Goal: Task Accomplishment & Management: Use online tool/utility

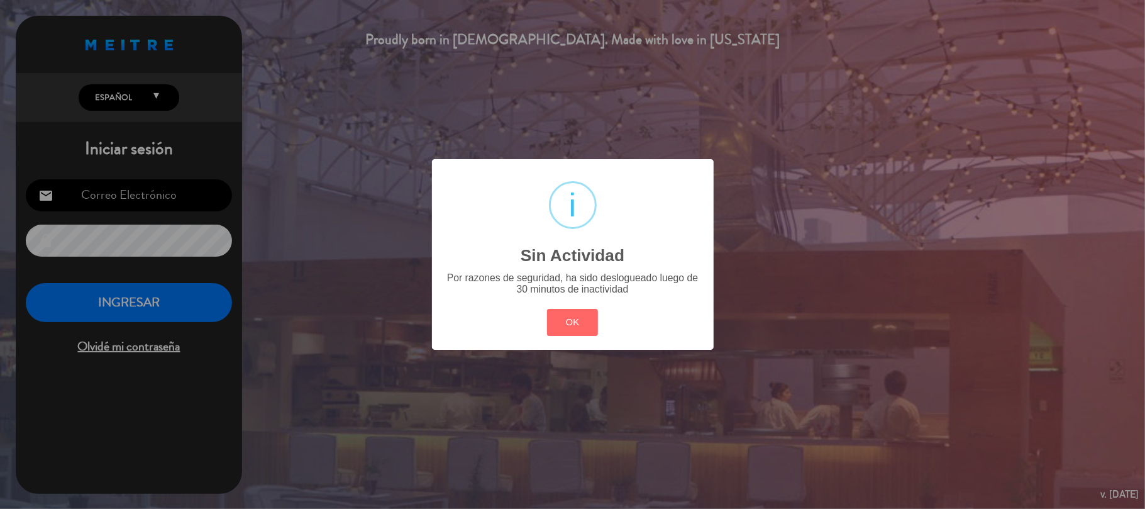
type input "[EMAIL_ADDRESS][DOMAIN_NAME]"
click at [145, 310] on div "? ! i Sin Actividad × Por razones de seguridad, ha sido deslogueado luego de 30…" at bounding box center [572, 254] width 1145 height 509
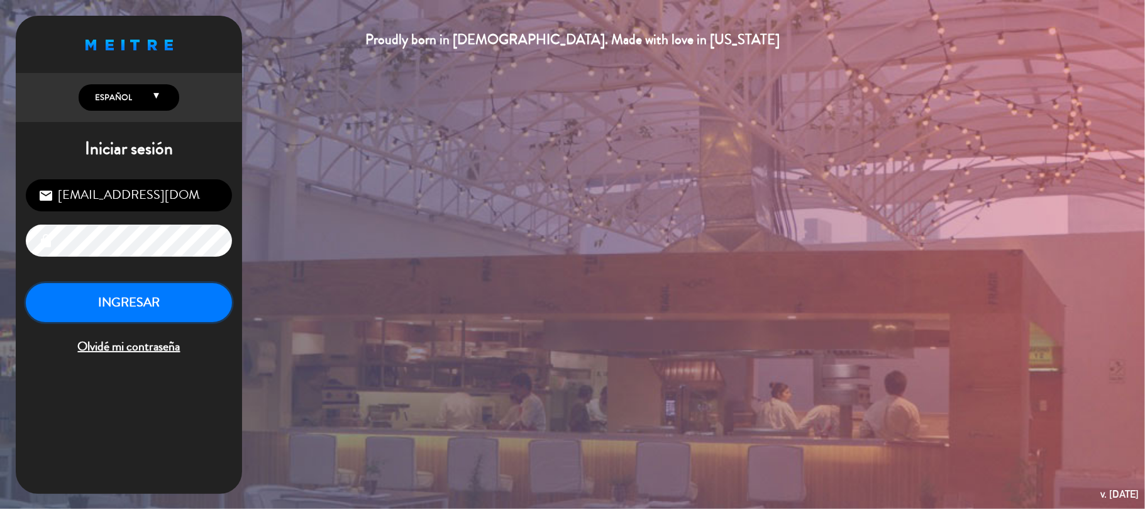
click at [145, 309] on button "INGRESAR" at bounding box center [129, 303] width 206 height 40
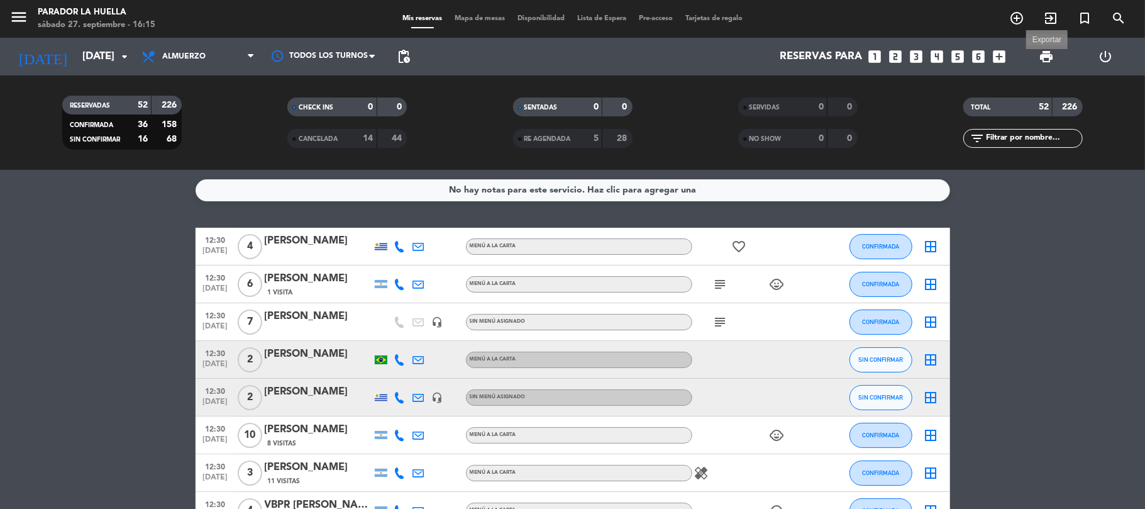
click at [1050, 58] on span "print" at bounding box center [1046, 56] width 15 height 15
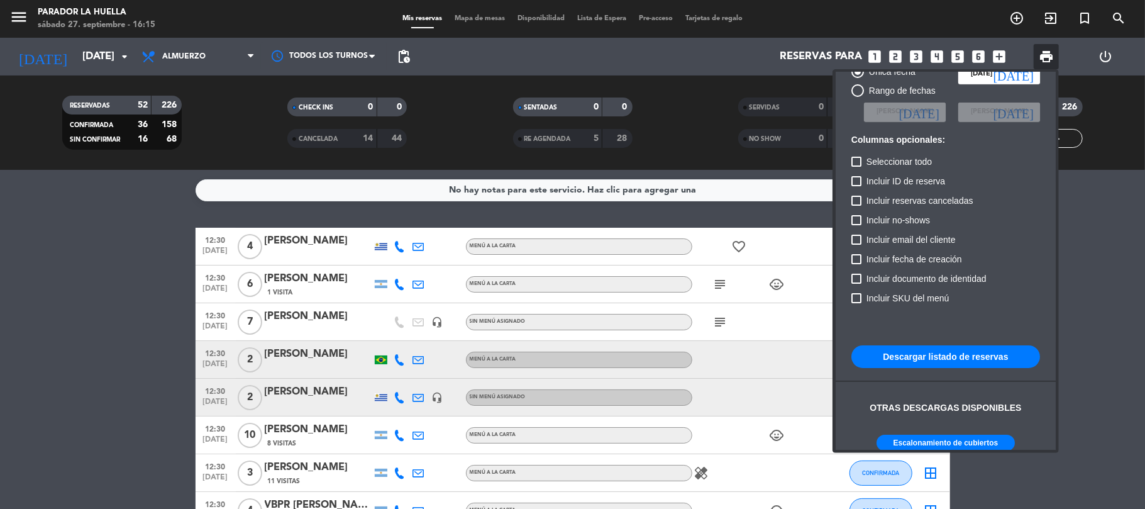
scroll to position [77, 0]
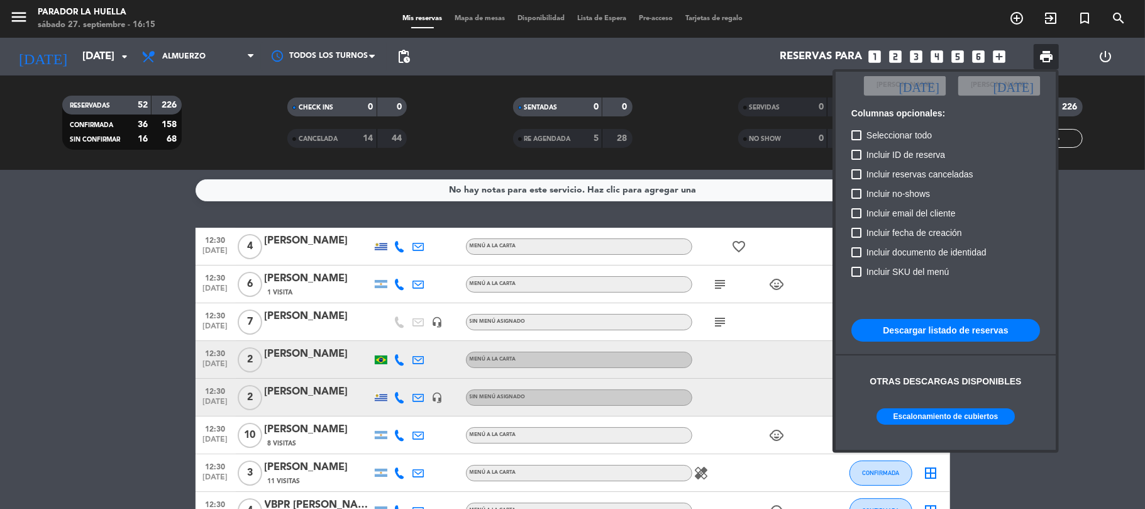
click at [933, 410] on button "Escalonamiento de cubiertos" at bounding box center [946, 416] width 138 height 16
click at [372, 52] on div at bounding box center [572, 254] width 1145 height 509
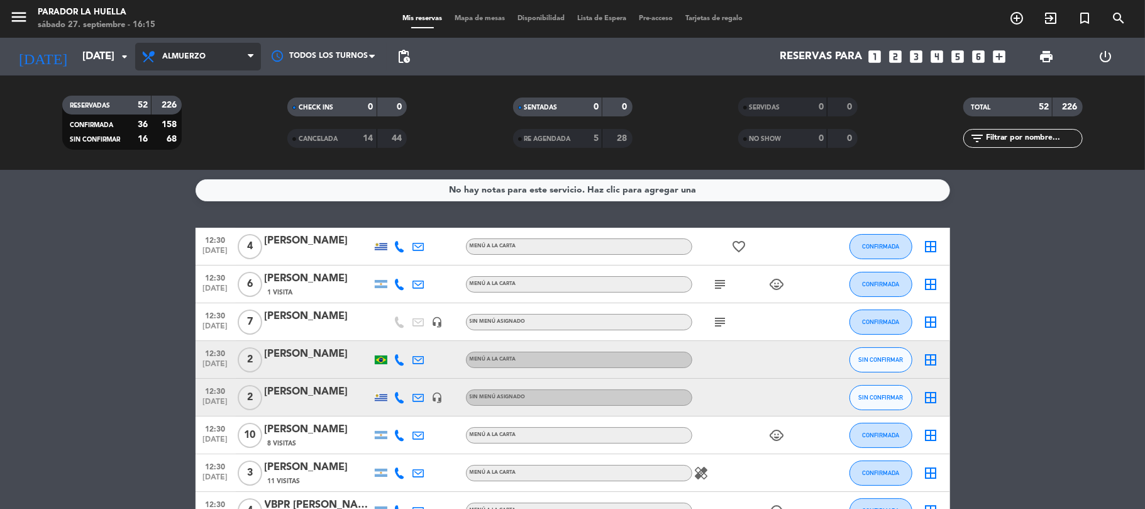
click at [254, 60] on span at bounding box center [254, 57] width 13 height 12
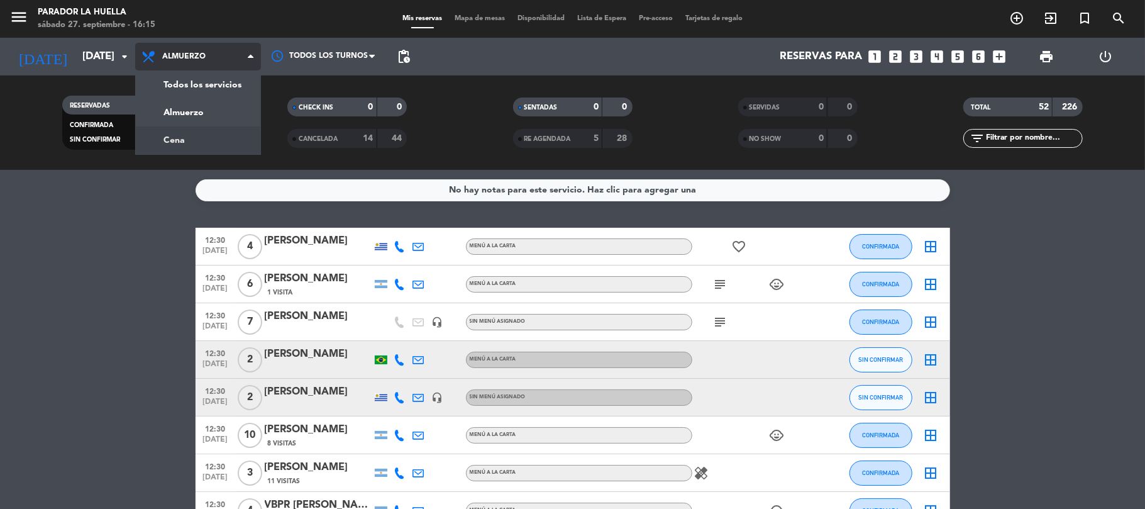
click at [224, 138] on div "menu Parador La Huella sábado 27. septiembre - 16:15 Mis reservas Mapa de mesas…" at bounding box center [572, 85] width 1145 height 170
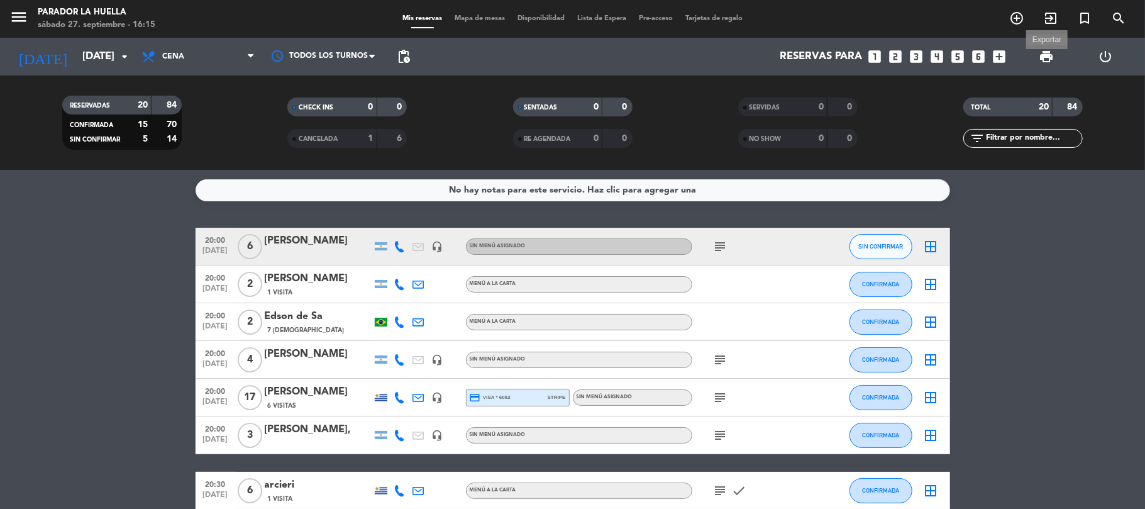
click at [1044, 53] on span "print" at bounding box center [1046, 56] width 15 height 15
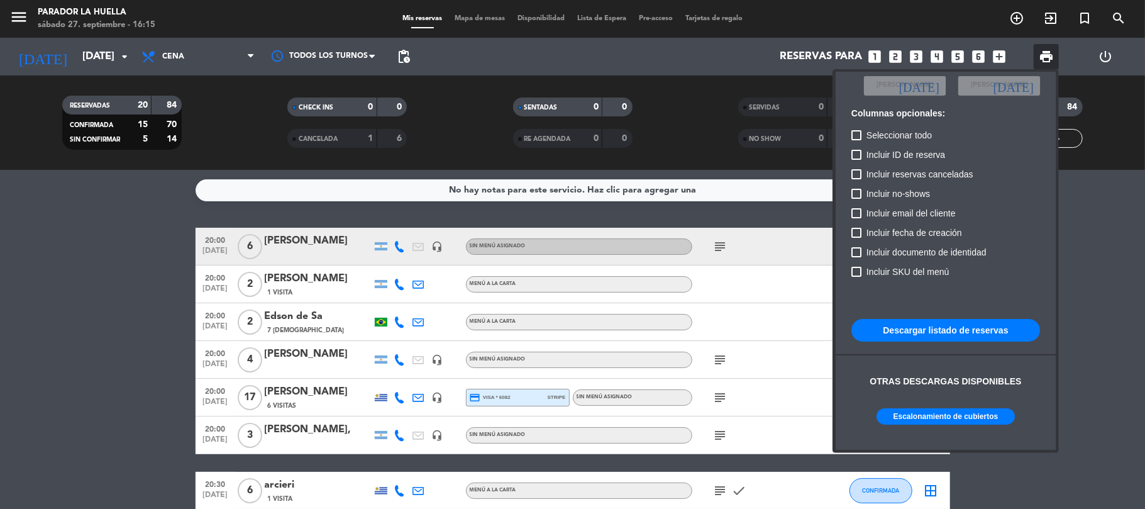
click at [936, 413] on button "Escalonamiento de cubiertos" at bounding box center [946, 416] width 138 height 16
